Goal: Information Seeking & Learning: Learn about a topic

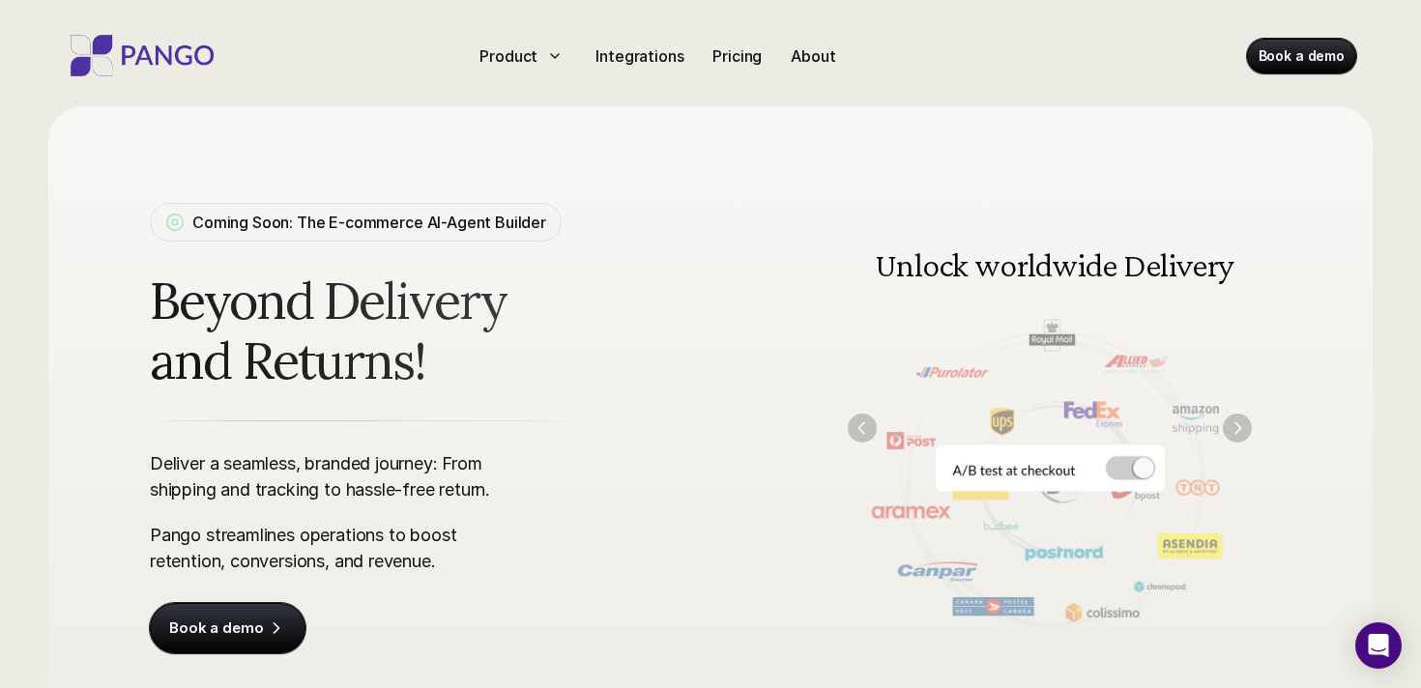
click at [1132, 468] on img at bounding box center [1049, 428] width 443 height 448
click at [1237, 414] on section "Unlock worldwide Delivery Track it Accept returns Exactly how you want! Unlock …" at bounding box center [1049, 428] width 443 height 448
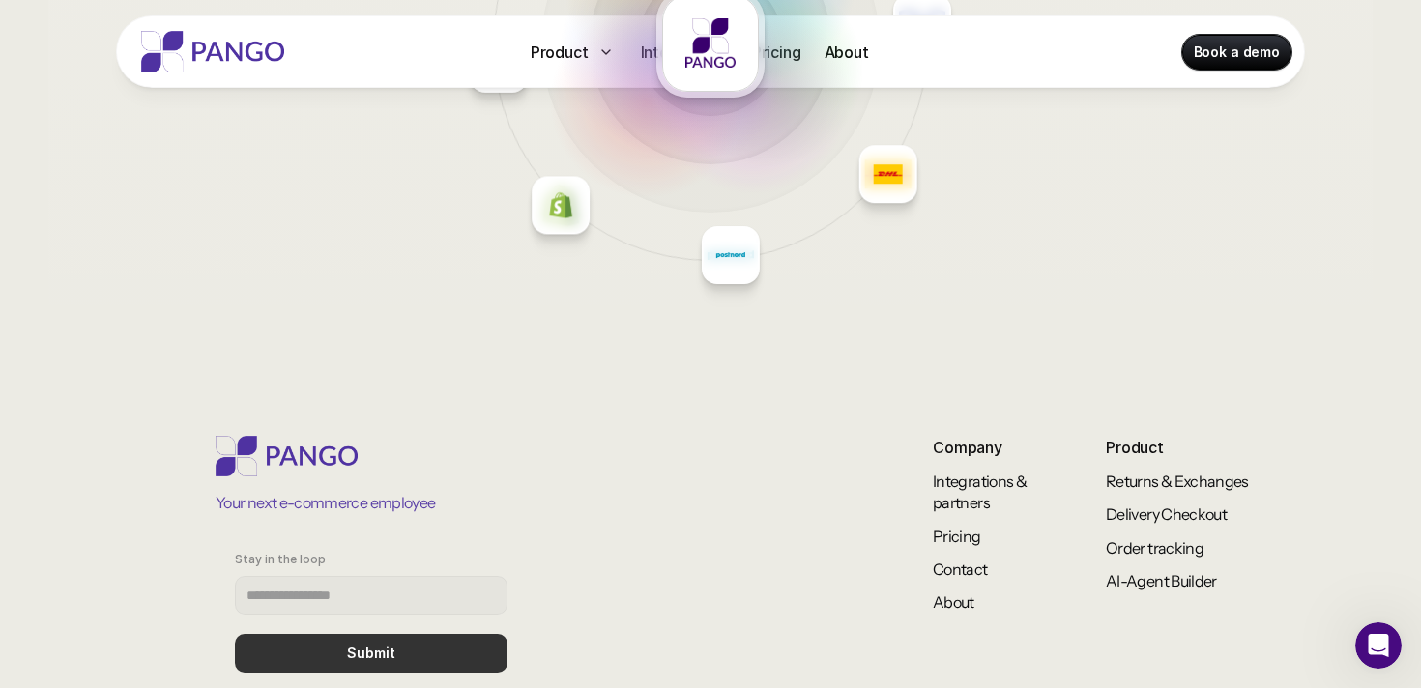
scroll to position [7725, 0]
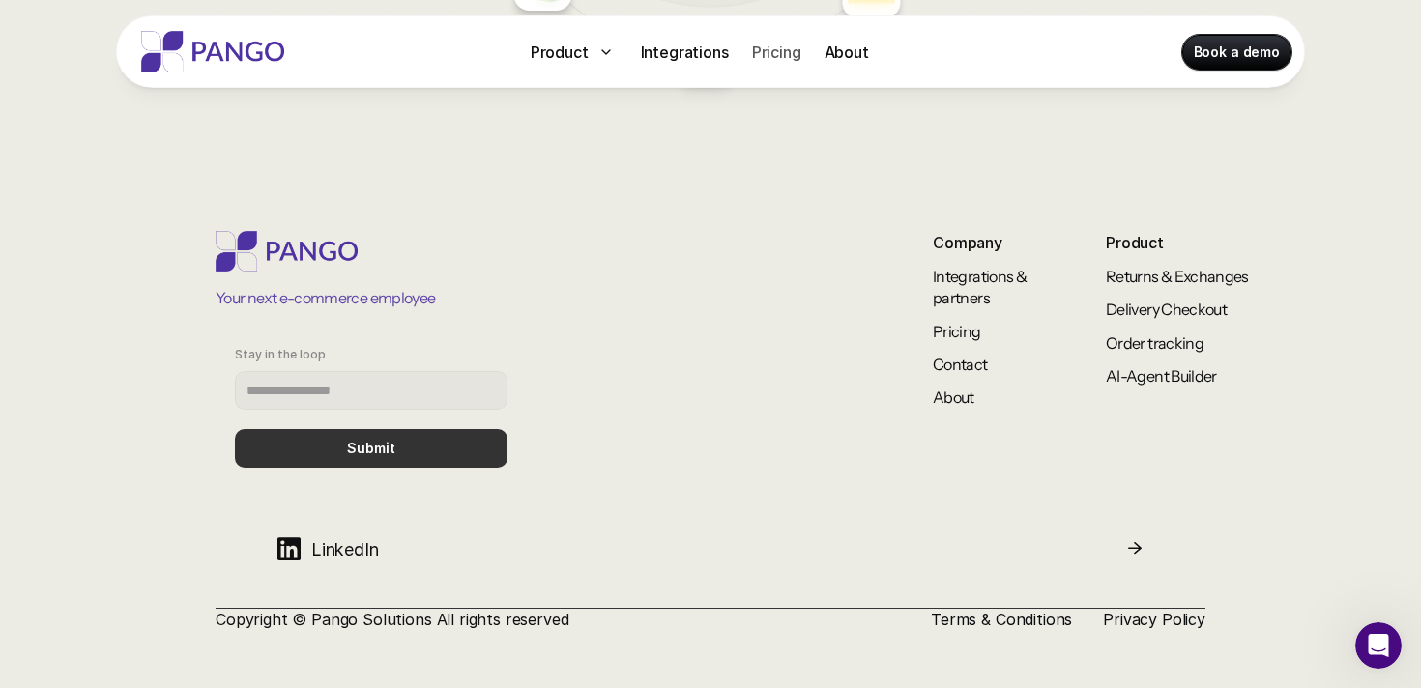
click at [782, 54] on p "Pricing" at bounding box center [776, 52] width 49 height 23
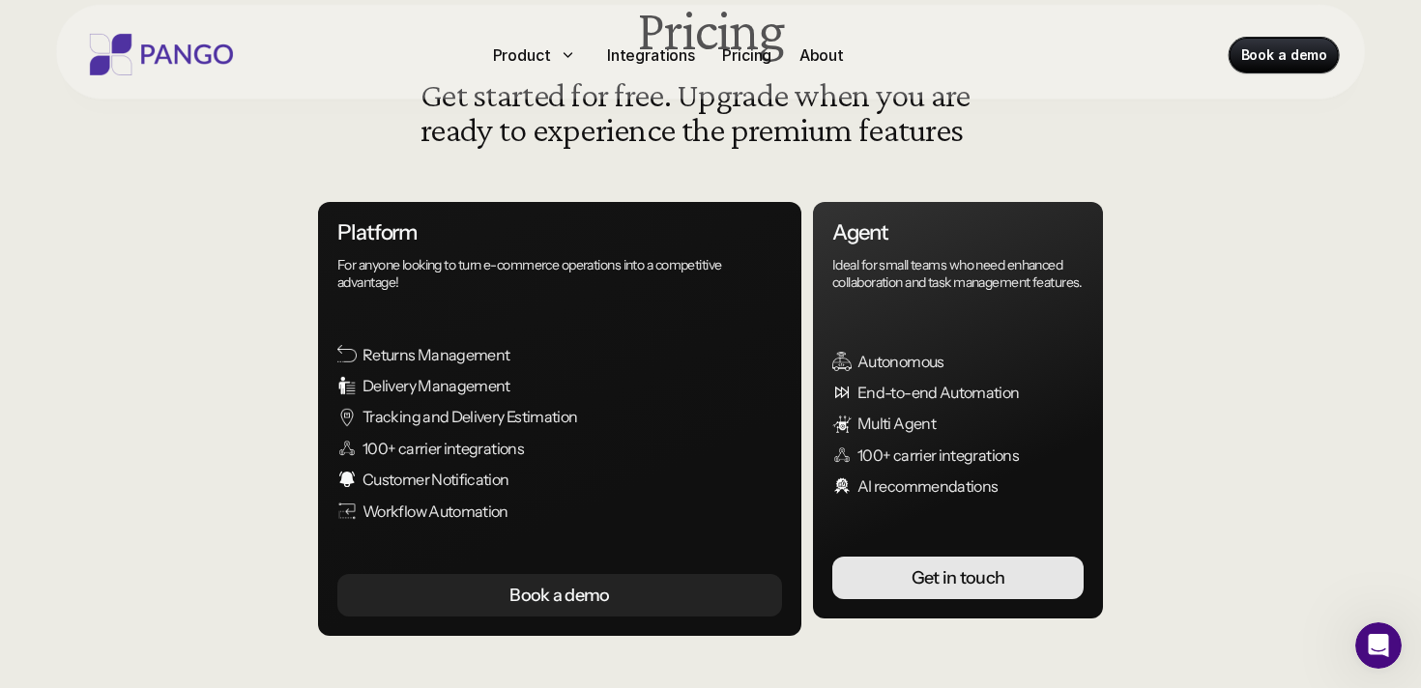
scroll to position [262, 0]
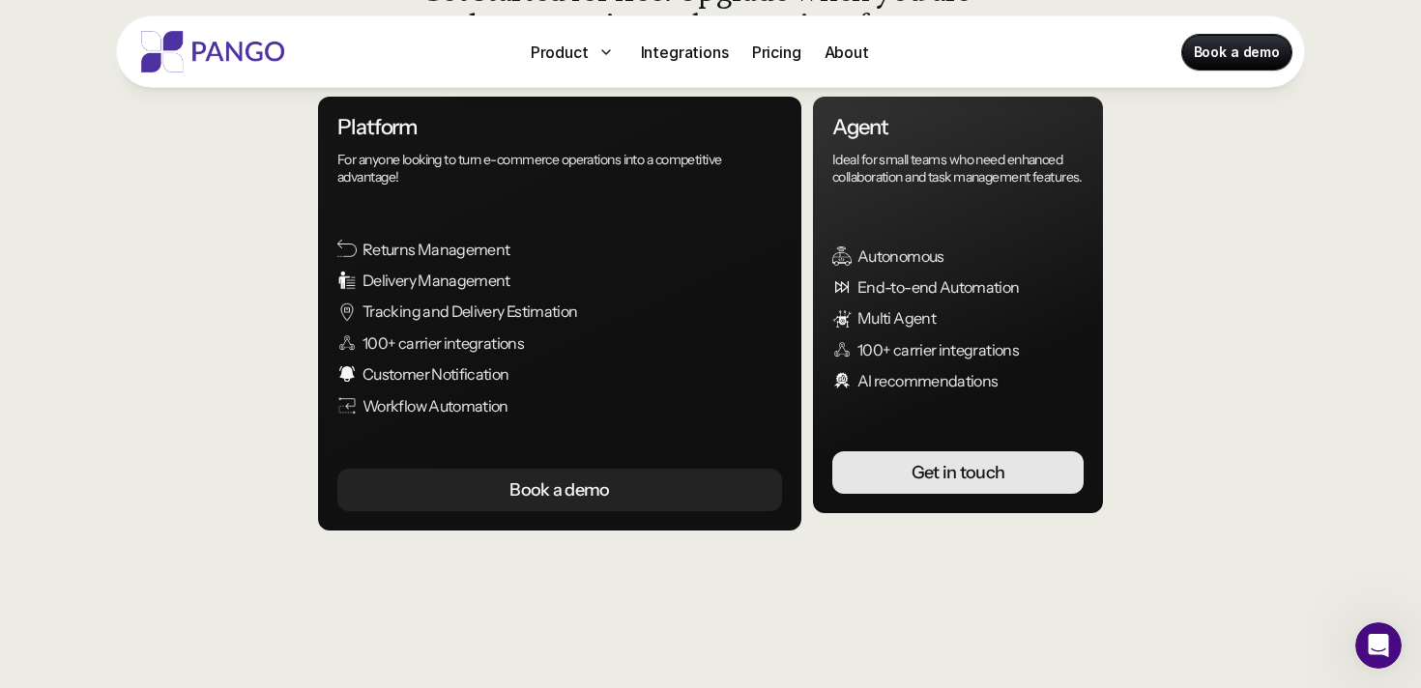
click at [233, 40] on img at bounding box center [212, 52] width 155 height 42
